Goal: Complete application form

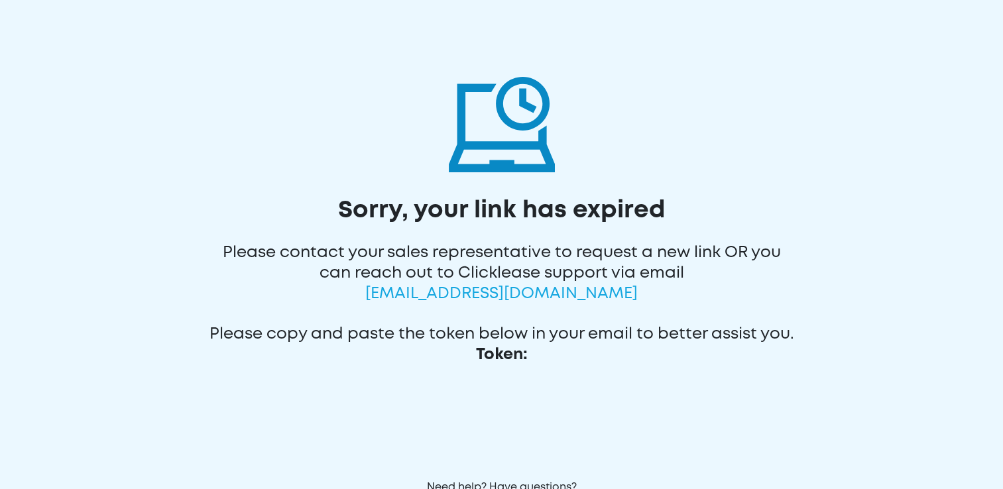
drag, startPoint x: 504, startPoint y: 300, endPoint x: 509, endPoint y: 296, distance: 7.0
click at [504, 300] on span "[EMAIL_ADDRESS][DOMAIN_NAME]" at bounding box center [501, 294] width 273 height 14
click at [541, 299] on span "[EMAIL_ADDRESS][DOMAIN_NAME]" at bounding box center [501, 294] width 273 height 14
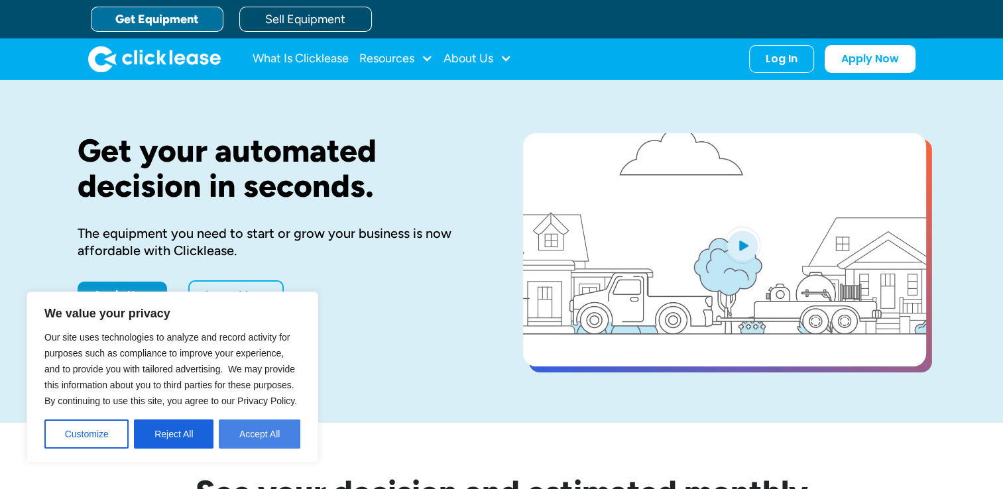
click at [255, 436] on button "Accept All" at bounding box center [260, 434] width 82 height 29
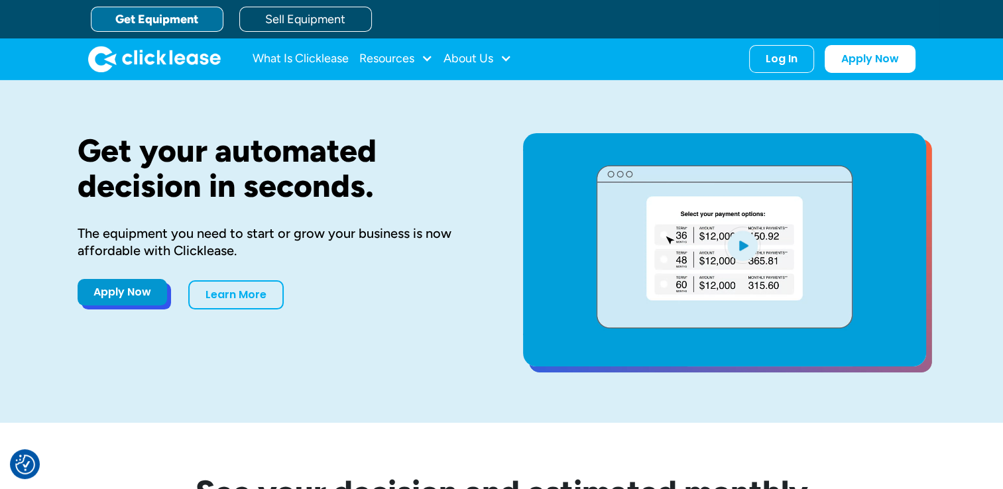
click at [139, 294] on link "Apply Now" at bounding box center [123, 292] width 90 height 27
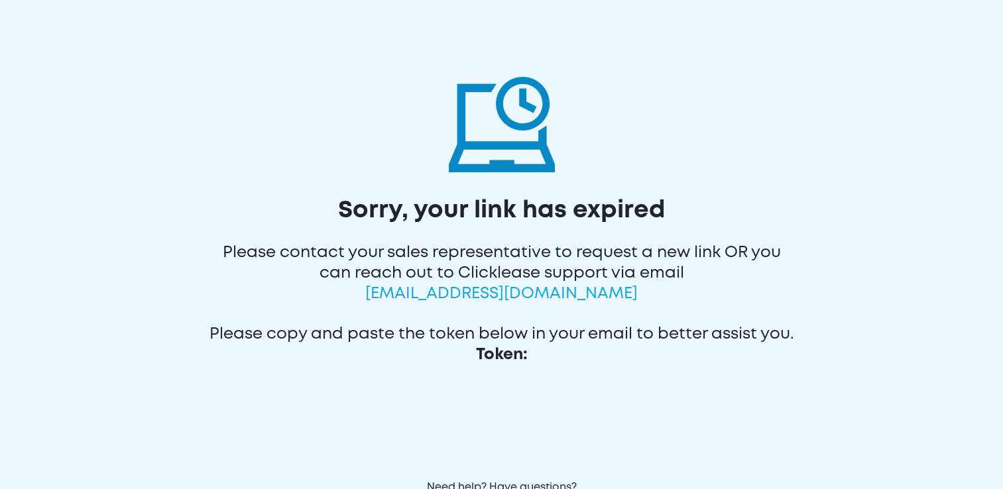
scroll to position [45, 0]
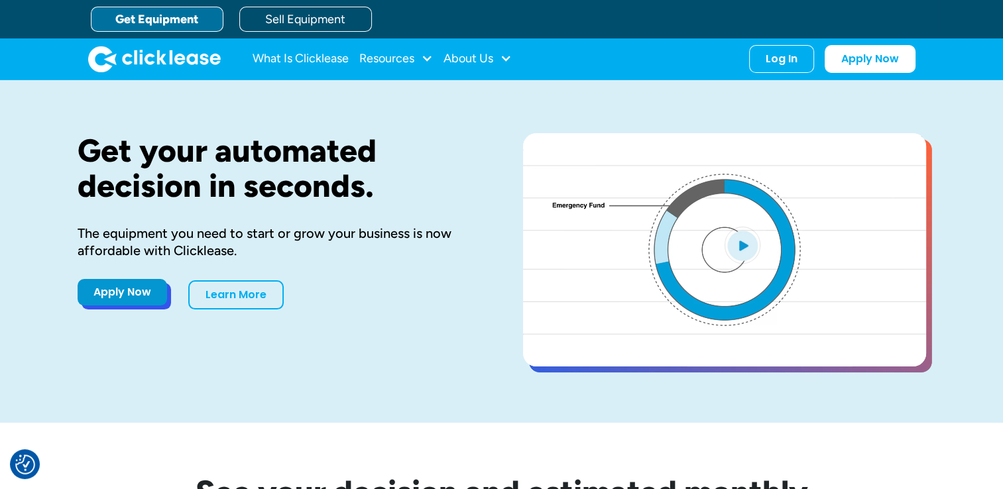
click at [143, 292] on link "Apply Now" at bounding box center [123, 292] width 90 height 27
